Goal: Transaction & Acquisition: Purchase product/service

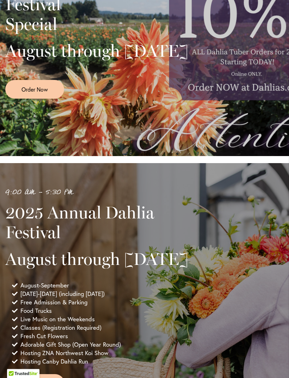
scroll to position [177, 0]
click at [37, 93] on span "Order Now" at bounding box center [34, 89] width 26 height 8
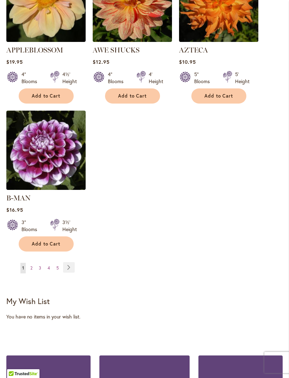
scroll to position [863, 0]
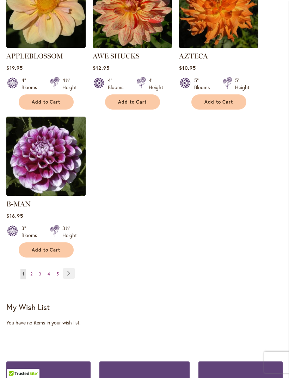
click at [65, 269] on link "Page Next" at bounding box center [69, 273] width 12 height 11
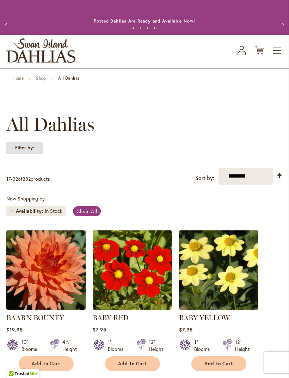
click at [26, 154] on strong "Filter by:" at bounding box center [24, 148] width 37 height 12
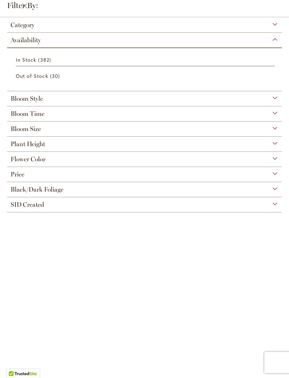
click at [30, 116] on span "Bloom Time" at bounding box center [28, 114] width 34 height 8
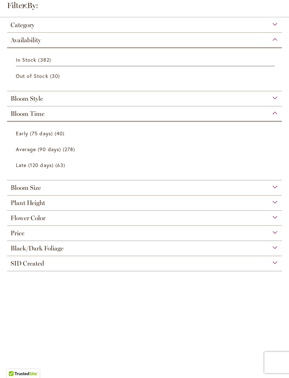
click at [19, 192] on span "Bloom Size" at bounding box center [26, 188] width 30 height 8
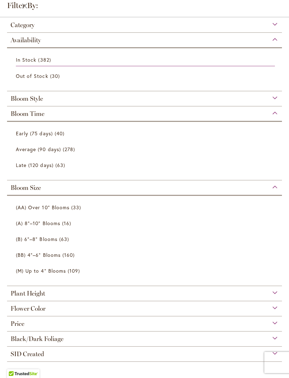
click at [24, 293] on span "Plant Height" at bounding box center [28, 294] width 35 height 8
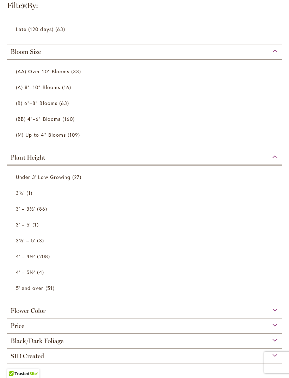
click at [28, 256] on span "4' – 4½'" at bounding box center [25, 256] width 19 height 7
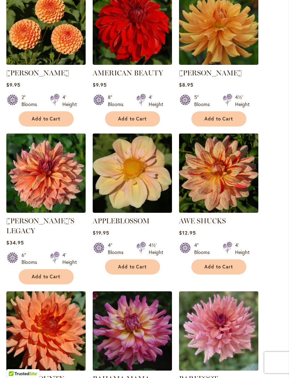
scroll to position [540, 0]
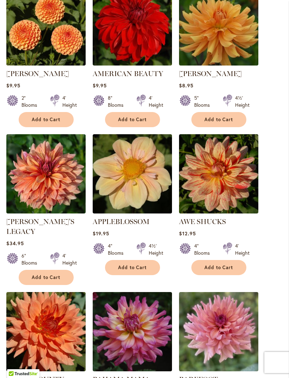
click at [130, 275] on button "Add to Cart" at bounding box center [132, 267] width 55 height 15
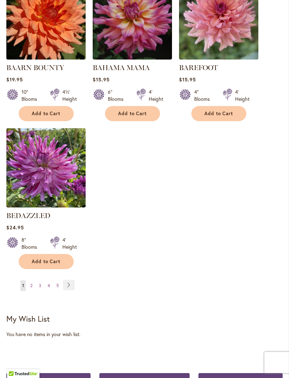
scroll to position [870, 0]
click at [72, 280] on link "Page Next" at bounding box center [69, 285] width 12 height 11
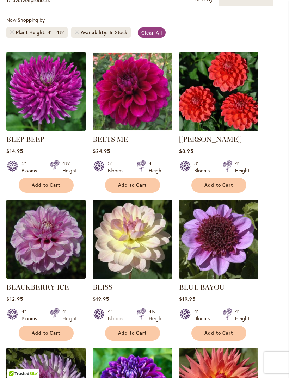
scroll to position [182, 0]
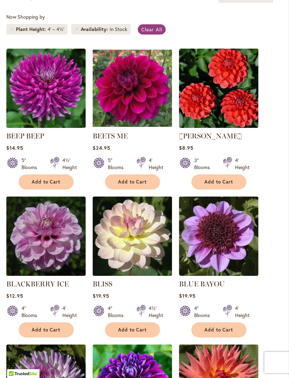
click at [45, 333] on span "Add to Cart" at bounding box center [46, 330] width 29 height 6
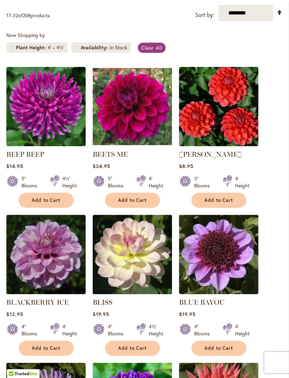
click at [126, 351] on span "Add to Cart" at bounding box center [132, 348] width 29 height 6
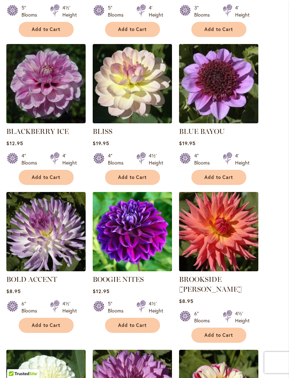
scroll to position [354, 0]
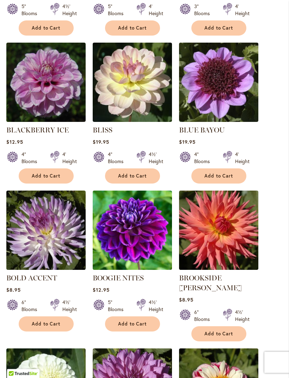
click at [130, 327] on span "Add to Cart" at bounding box center [132, 324] width 29 height 6
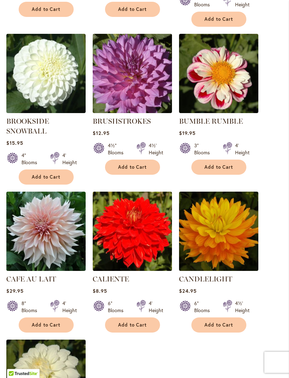
scroll to position [669, 0]
click at [44, 323] on span "Add to Cart" at bounding box center [46, 325] width 29 height 6
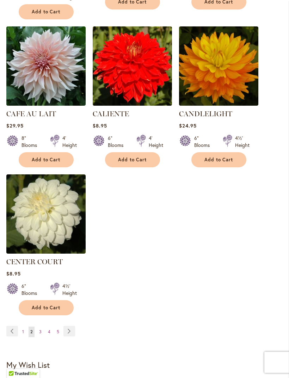
scroll to position [834, 0]
click at [74, 328] on link "Page Next" at bounding box center [69, 331] width 12 height 11
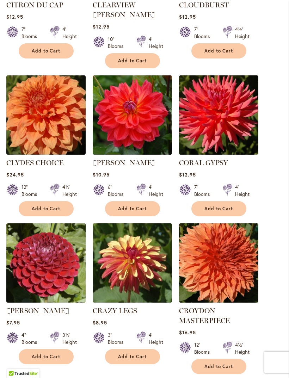
scroll to position [461, 0]
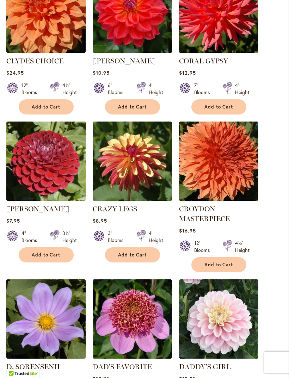
click at [48, 257] on button "Add to Cart" at bounding box center [46, 255] width 55 height 15
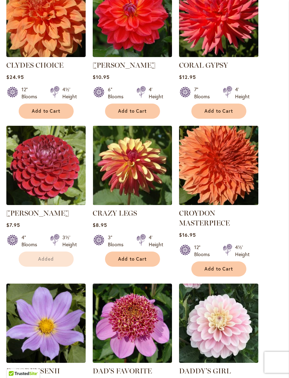
scroll to position [551, 0]
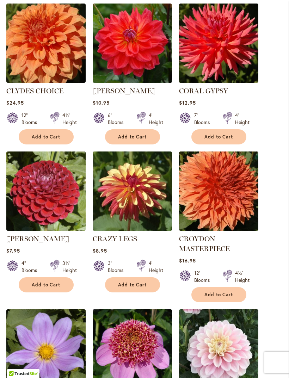
click at [127, 282] on span "Add to Cart" at bounding box center [132, 285] width 29 height 6
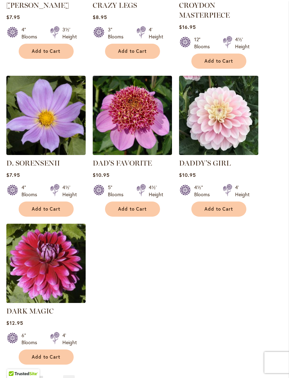
scroll to position [784, 0]
click at [71, 377] on link "Page Next" at bounding box center [69, 381] width 12 height 11
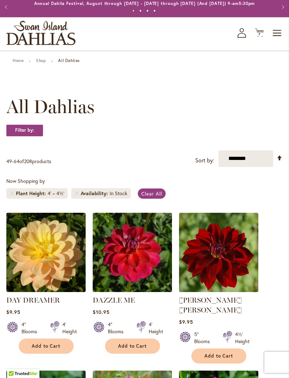
scroll to position [20, 0]
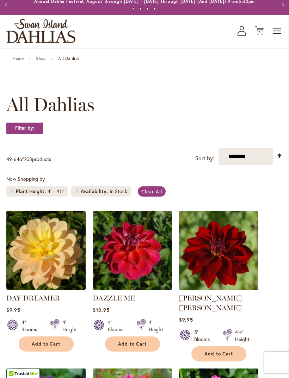
click at [44, 347] on span "Add to Cart" at bounding box center [46, 344] width 29 height 6
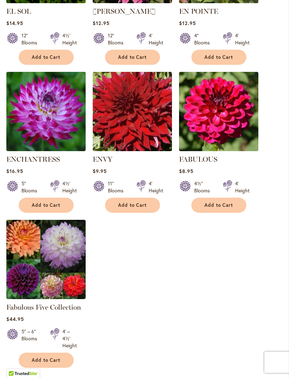
scroll to position [779, 0]
click at [73, 378] on link "Page Next" at bounding box center [70, 383] width 12 height 11
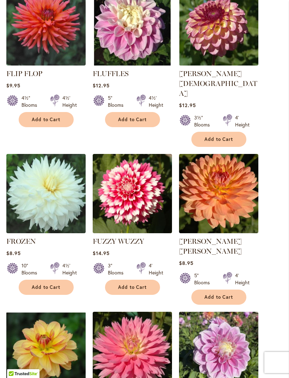
scroll to position [540, 0]
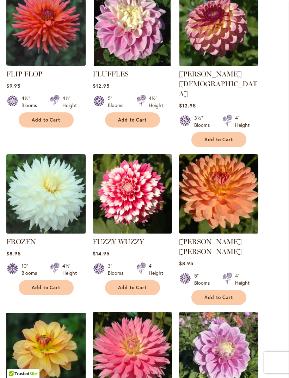
click at [46, 285] on span "Add to Cart" at bounding box center [46, 288] width 29 height 6
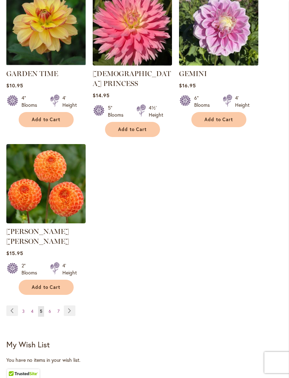
scroll to position [884, 0]
click at [71, 306] on link "Page Next" at bounding box center [70, 311] width 12 height 11
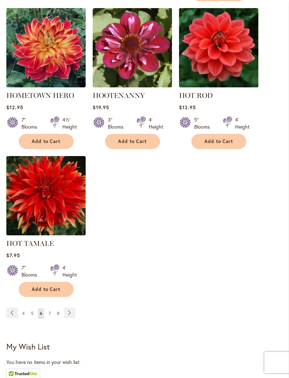
scroll to position [835, 0]
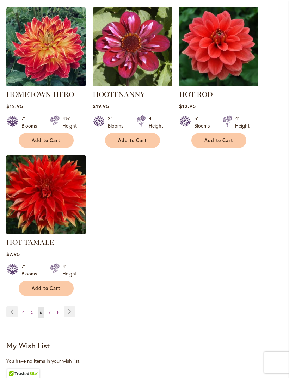
click at [69, 317] on link "Page Next" at bounding box center [70, 312] width 12 height 11
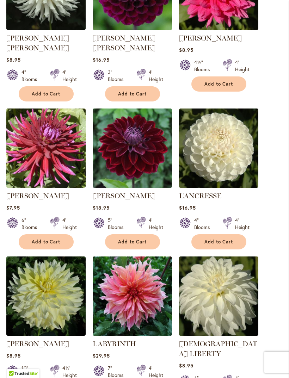
scroll to position [586, 0]
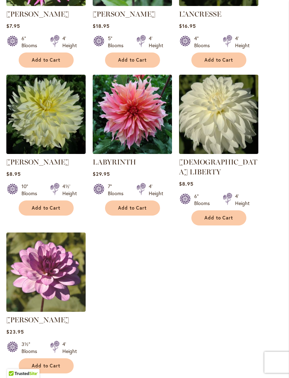
scroll to position [786, 0]
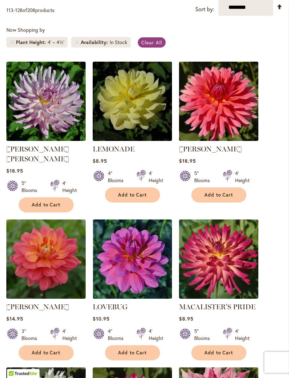
scroll to position [169, 0]
click at [51, 354] on button "Add to Cart" at bounding box center [46, 352] width 55 height 15
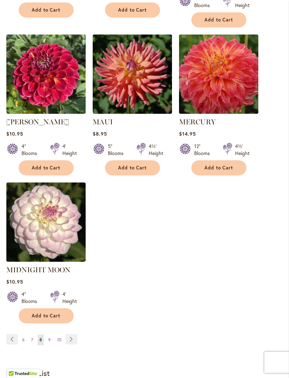
scroll to position [827, 0]
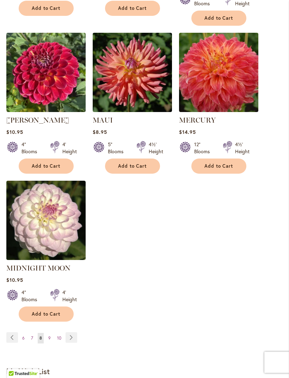
click at [46, 307] on button "Add to Cart" at bounding box center [46, 314] width 55 height 15
click at [75, 332] on link "Page Next" at bounding box center [72, 337] width 12 height 11
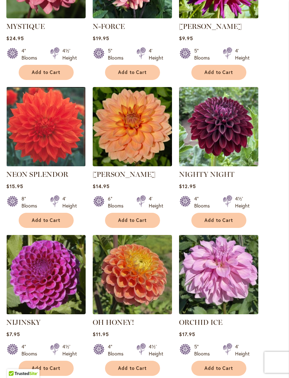
scroll to position [597, 0]
click at [218, 218] on span "Add to Cart" at bounding box center [218, 220] width 29 height 6
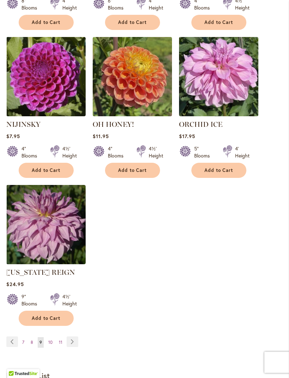
scroll to position [814, 0]
click at [72, 336] on link "Page Next" at bounding box center [73, 341] width 12 height 11
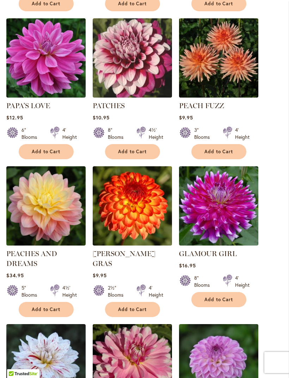
scroll to position [373, 0]
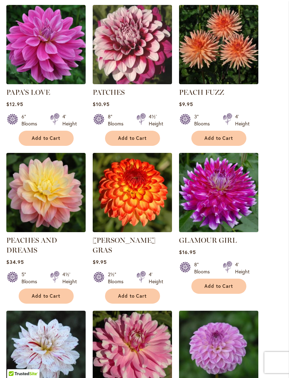
click at [47, 299] on span "Add to Cart" at bounding box center [46, 296] width 29 height 6
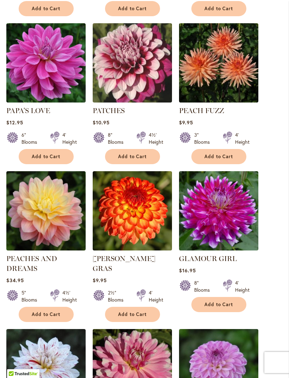
click at [47, 160] on span "Add to Cart" at bounding box center [46, 157] width 29 height 6
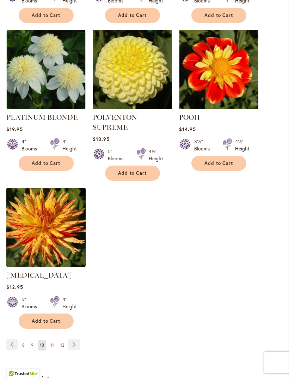
scroll to position [820, 0]
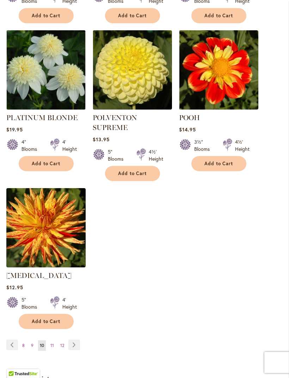
click at [78, 350] on link "Page Next" at bounding box center [74, 345] width 12 height 11
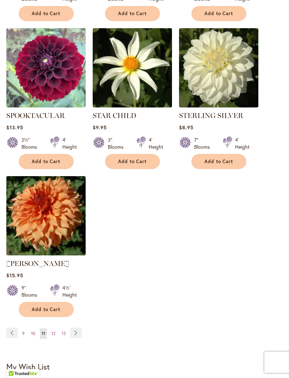
scroll to position [799, 0]
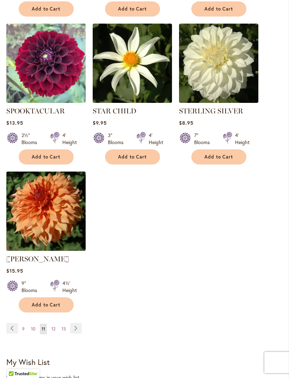
click at [78, 334] on link "Page Next" at bounding box center [76, 328] width 12 height 11
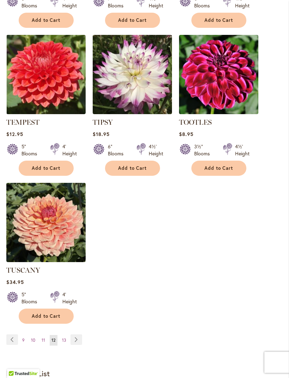
scroll to position [797, 0]
click at [78, 345] on link "Page Next" at bounding box center [76, 339] width 12 height 11
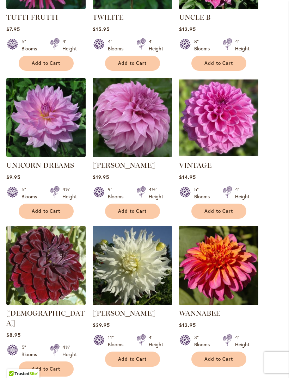
scroll to position [301, 0]
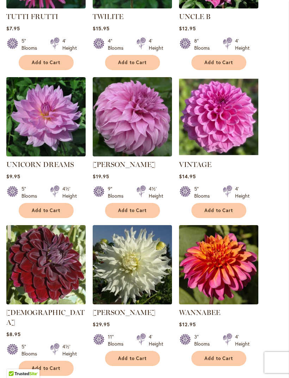
click at [50, 366] on span "Add to Cart" at bounding box center [46, 368] width 29 height 6
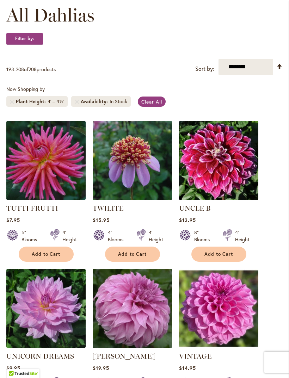
scroll to position [0, 0]
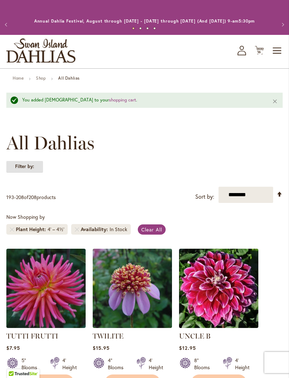
click at [23, 173] on strong "Filter by:" at bounding box center [24, 167] width 37 height 12
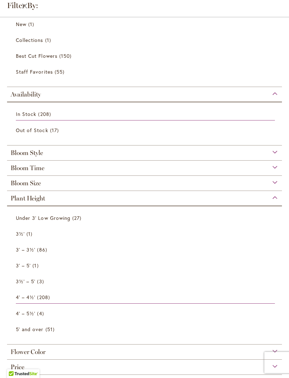
scroll to position [37, 0]
click at [29, 251] on span "3' – 3½'" at bounding box center [25, 249] width 19 height 7
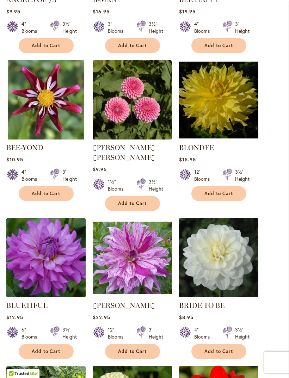
scroll to position [319, 0]
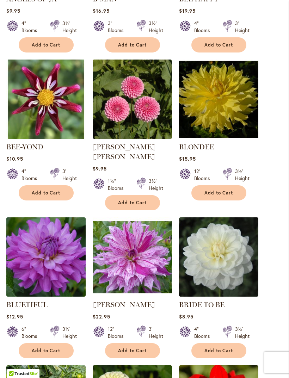
click at [42, 348] on span "Add to Cart" at bounding box center [46, 351] width 29 height 6
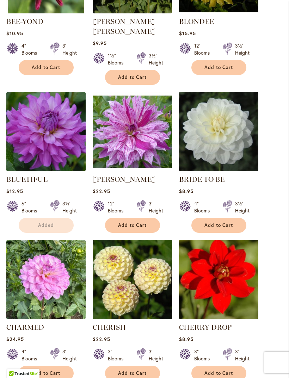
scroll to position [470, 0]
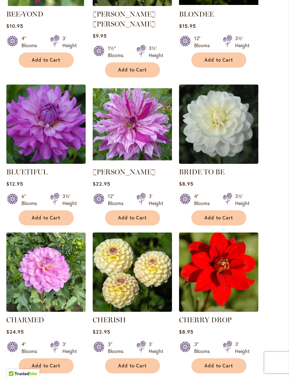
click at [129, 367] on button "Add to Cart" at bounding box center [132, 365] width 55 height 15
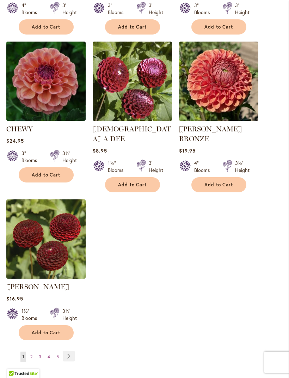
scroll to position [810, 0]
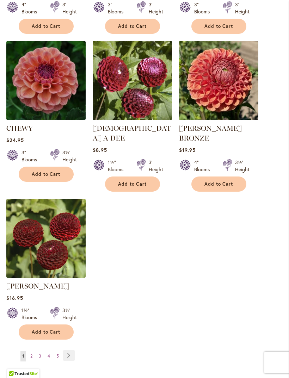
click at [73, 350] on link "Page Next" at bounding box center [69, 355] width 12 height 11
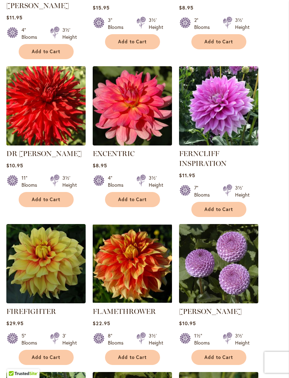
scroll to position [371, 0]
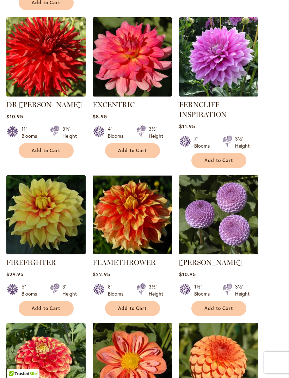
click at [214, 309] on button "Add to Cart" at bounding box center [218, 308] width 55 height 15
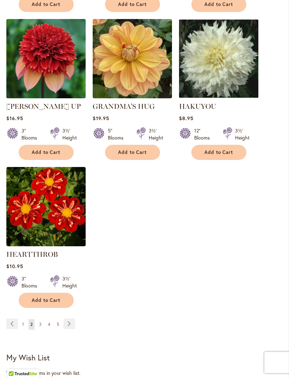
scroll to position [842, 0]
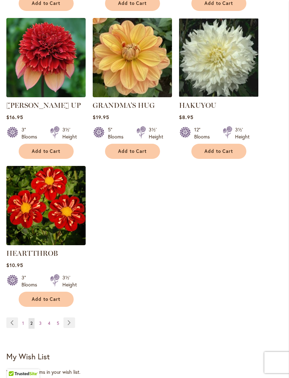
click at [69, 320] on link "Page Next" at bounding box center [69, 322] width 12 height 11
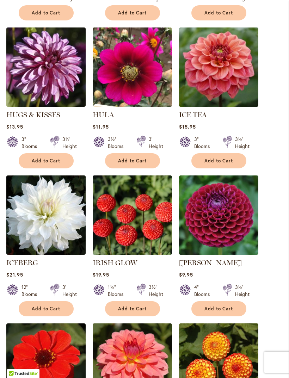
scroll to position [352, 0]
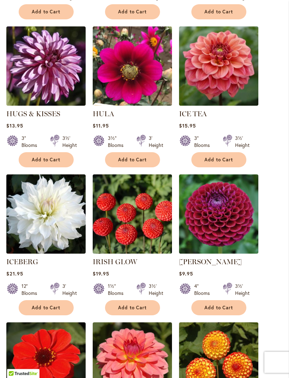
click at [220, 316] on button "Add to Cart" at bounding box center [218, 308] width 55 height 15
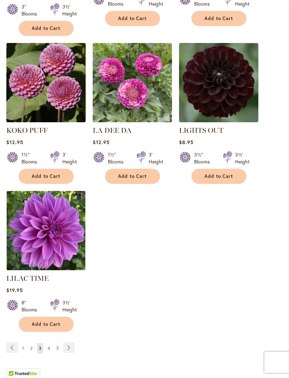
scroll to position [808, 0]
click at [70, 346] on link "Page Next" at bounding box center [69, 347] width 12 height 11
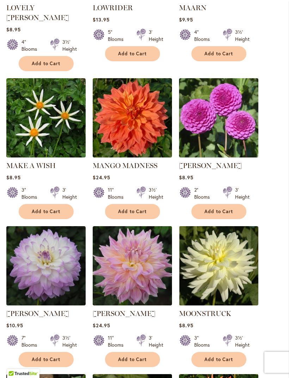
scroll to position [468, 0]
click at [225, 352] on button "Add to Cart" at bounding box center [218, 359] width 55 height 15
click at [52, 357] on span "Add to Cart" at bounding box center [46, 360] width 29 height 6
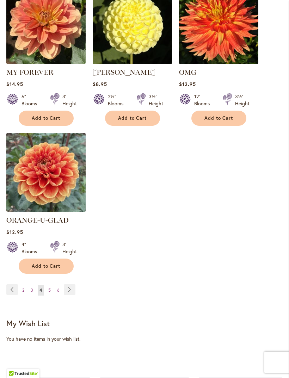
scroll to position [876, 0]
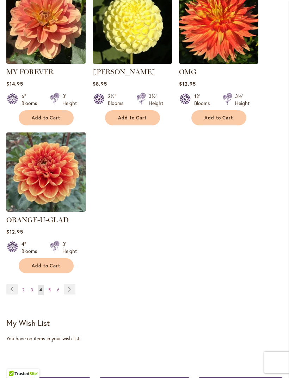
click at [72, 284] on link "Page Next" at bounding box center [70, 289] width 12 height 11
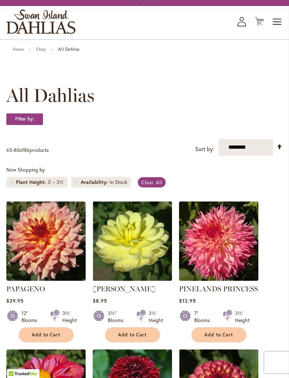
scroll to position [30, 0]
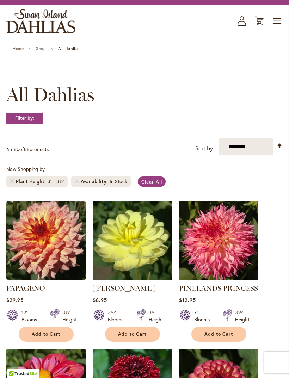
click at [138, 337] on span "Add to Cart" at bounding box center [132, 334] width 29 height 6
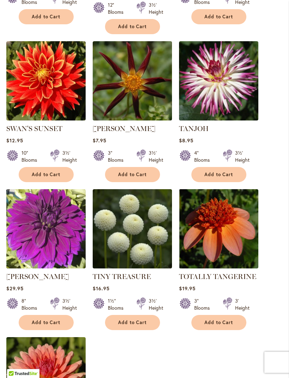
scroll to position [661, 0]
click at [134, 320] on span "Add to Cart" at bounding box center [132, 323] width 29 height 6
click at [45, 322] on span "Add to Cart" at bounding box center [46, 323] width 29 height 6
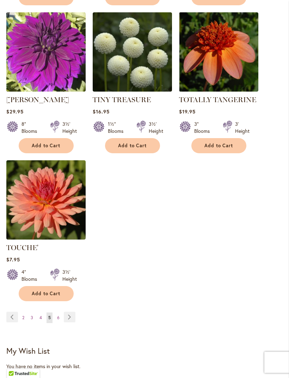
scroll to position [839, 0]
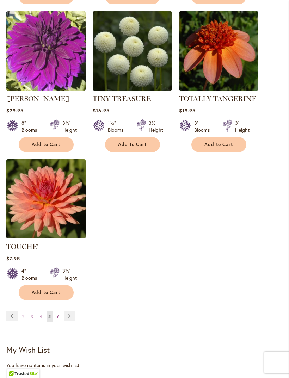
click at [72, 313] on link "Page Next" at bounding box center [70, 316] width 12 height 11
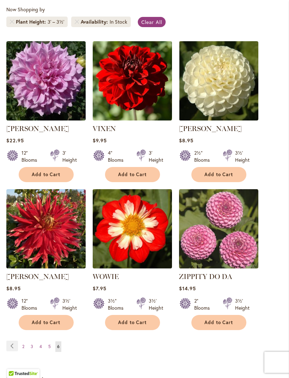
scroll to position [189, 0]
click at [221, 326] on span "Add to Cart" at bounding box center [218, 323] width 29 height 6
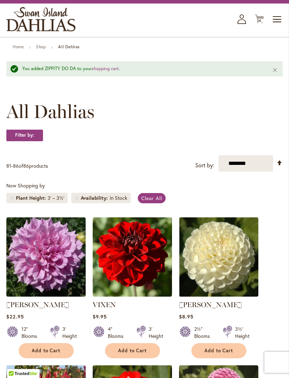
scroll to position [0, 0]
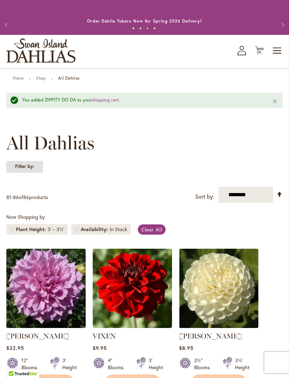
click at [28, 173] on strong "Filter by:" at bounding box center [24, 167] width 37 height 12
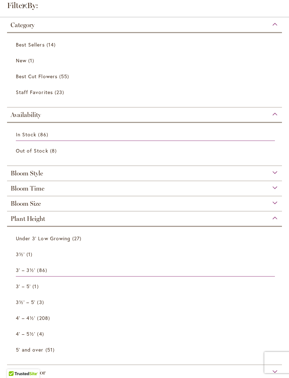
click at [26, 303] on span "3½' – 5'" at bounding box center [25, 302] width 19 height 7
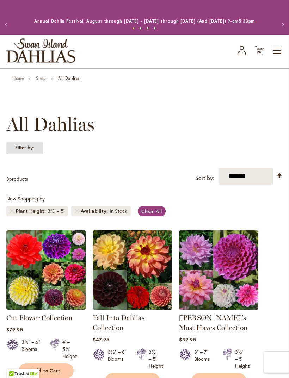
click at [27, 154] on strong "Filter by:" at bounding box center [24, 148] width 37 height 12
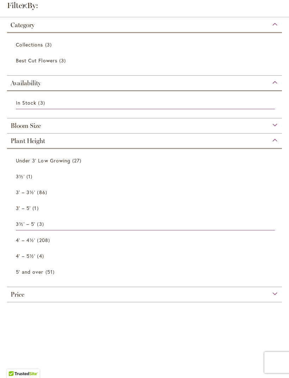
click at [32, 196] on span "3' – 3½'" at bounding box center [25, 192] width 19 height 7
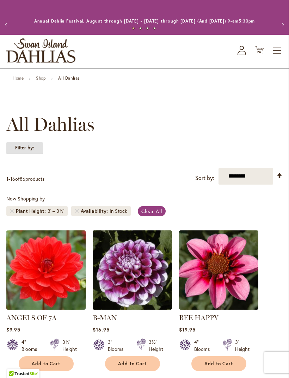
click at [20, 154] on strong "Filter by:" at bounding box center [24, 148] width 37 height 12
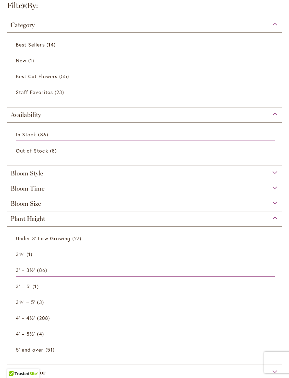
click at [31, 336] on span "4' – 5½'" at bounding box center [25, 333] width 19 height 7
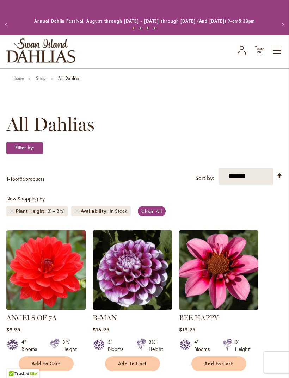
click at [257, 55] on icon at bounding box center [259, 50] width 9 height 8
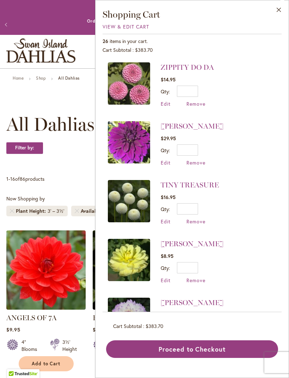
click at [280, 13] on button "Close" at bounding box center [278, 11] width 19 height 22
